Goal: Task Accomplishment & Management: Manage account settings

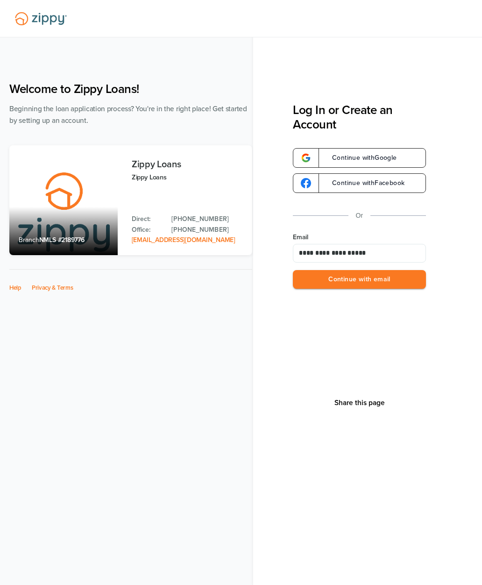
click at [405, 278] on button "Continue with email" at bounding box center [359, 279] width 133 height 19
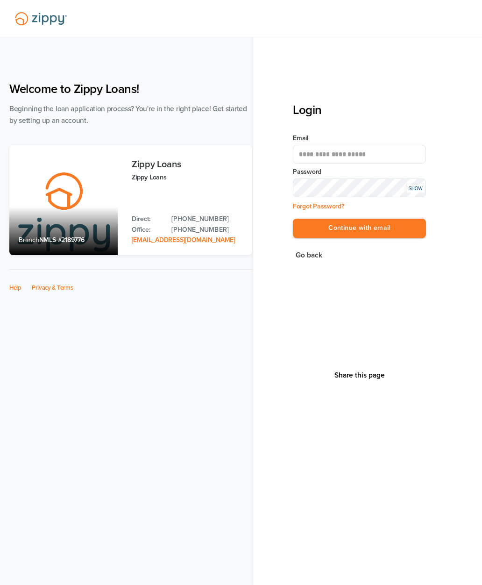
click at [397, 229] on button "Continue with email" at bounding box center [359, 228] width 133 height 19
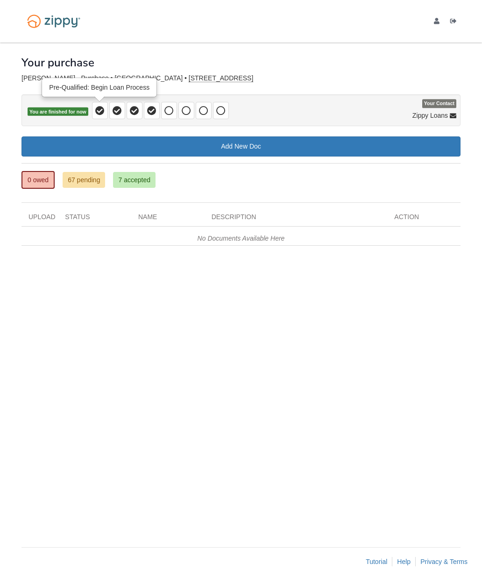
click at [103, 110] on icon at bounding box center [99, 110] width 9 height 9
click at [121, 112] on icon at bounding box center [117, 110] width 9 height 9
click at [138, 110] on icon at bounding box center [134, 110] width 9 height 9
click at [157, 117] on span at bounding box center [152, 110] width 16 height 17
click at [172, 117] on span at bounding box center [169, 110] width 16 height 17
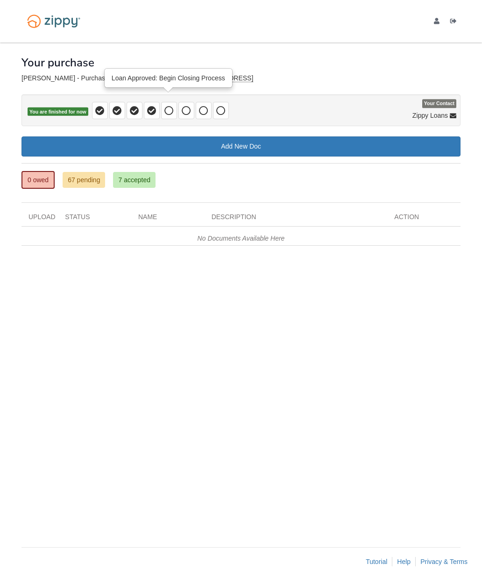
click at [435, 22] on icon "edit profile" at bounding box center [437, 21] width 6 height 7
